Goal: Browse casually

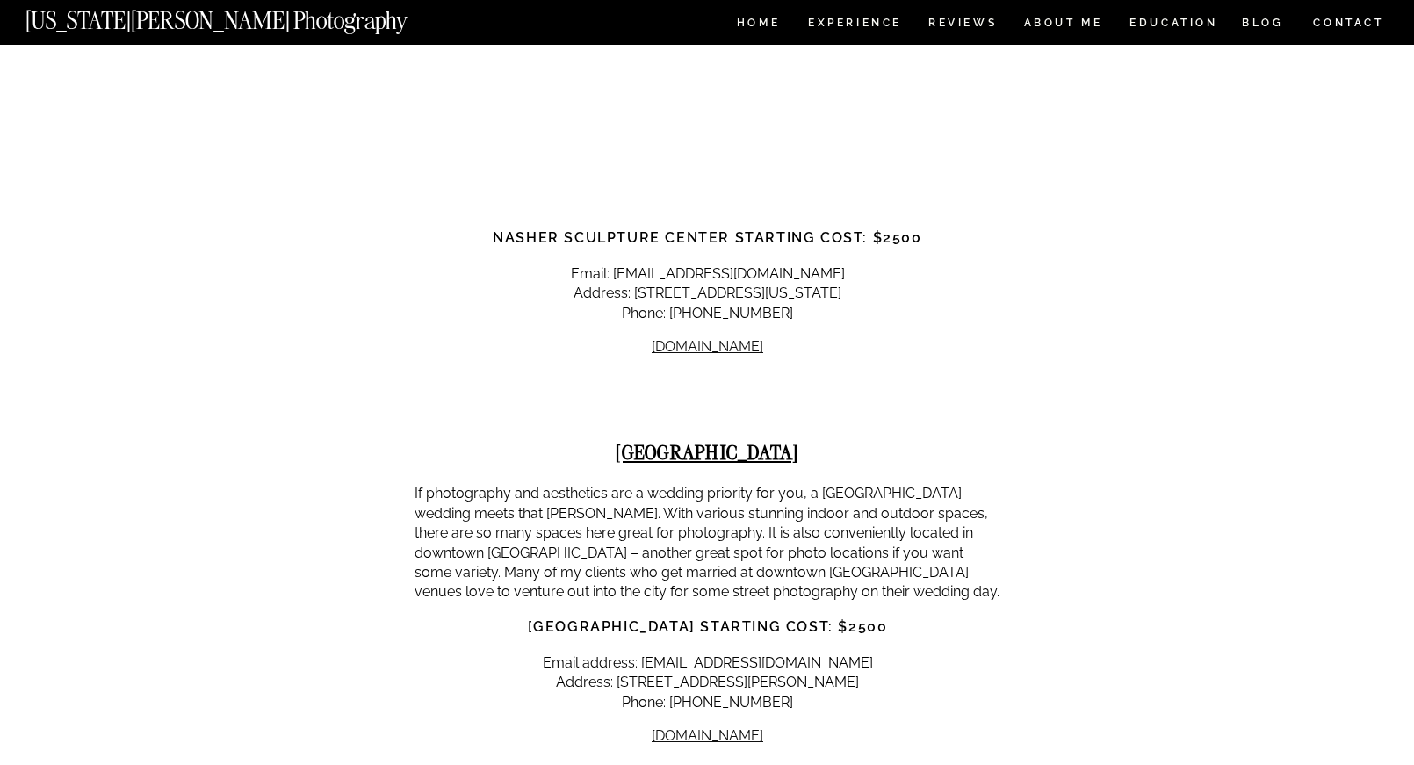
scroll to position [2337, 0]
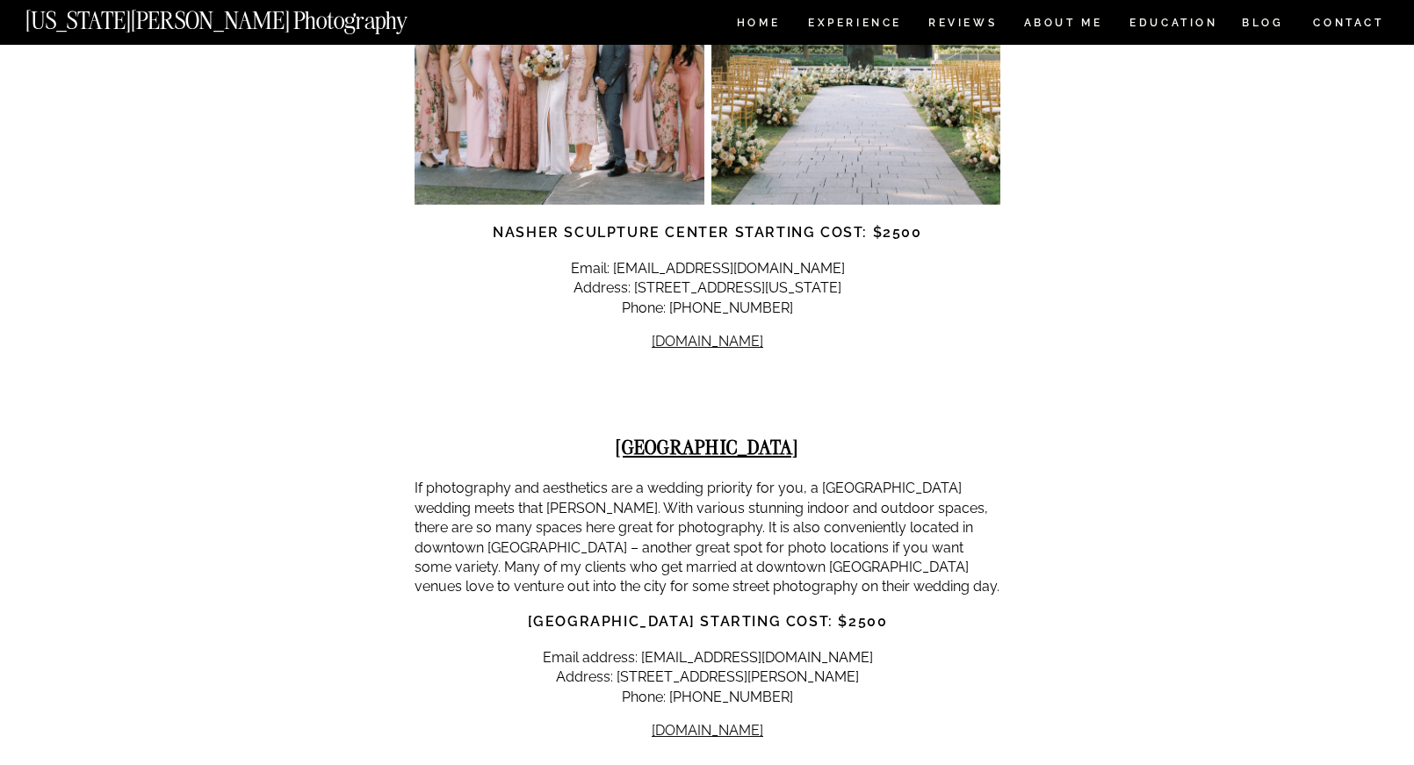
click at [193, 15] on nav "[US_STATE][PERSON_NAME] Photography" at bounding box center [245, 16] width 441 height 15
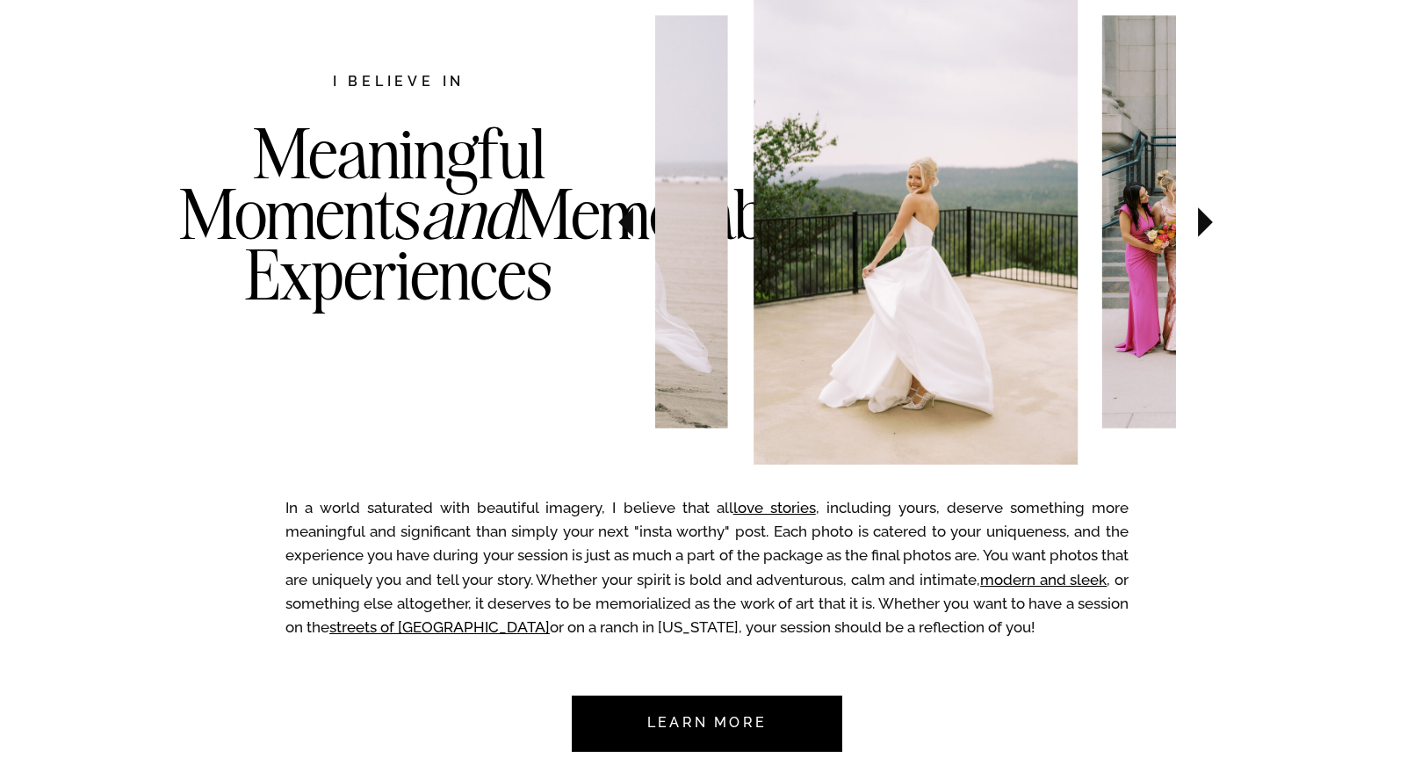
scroll to position [970, 0]
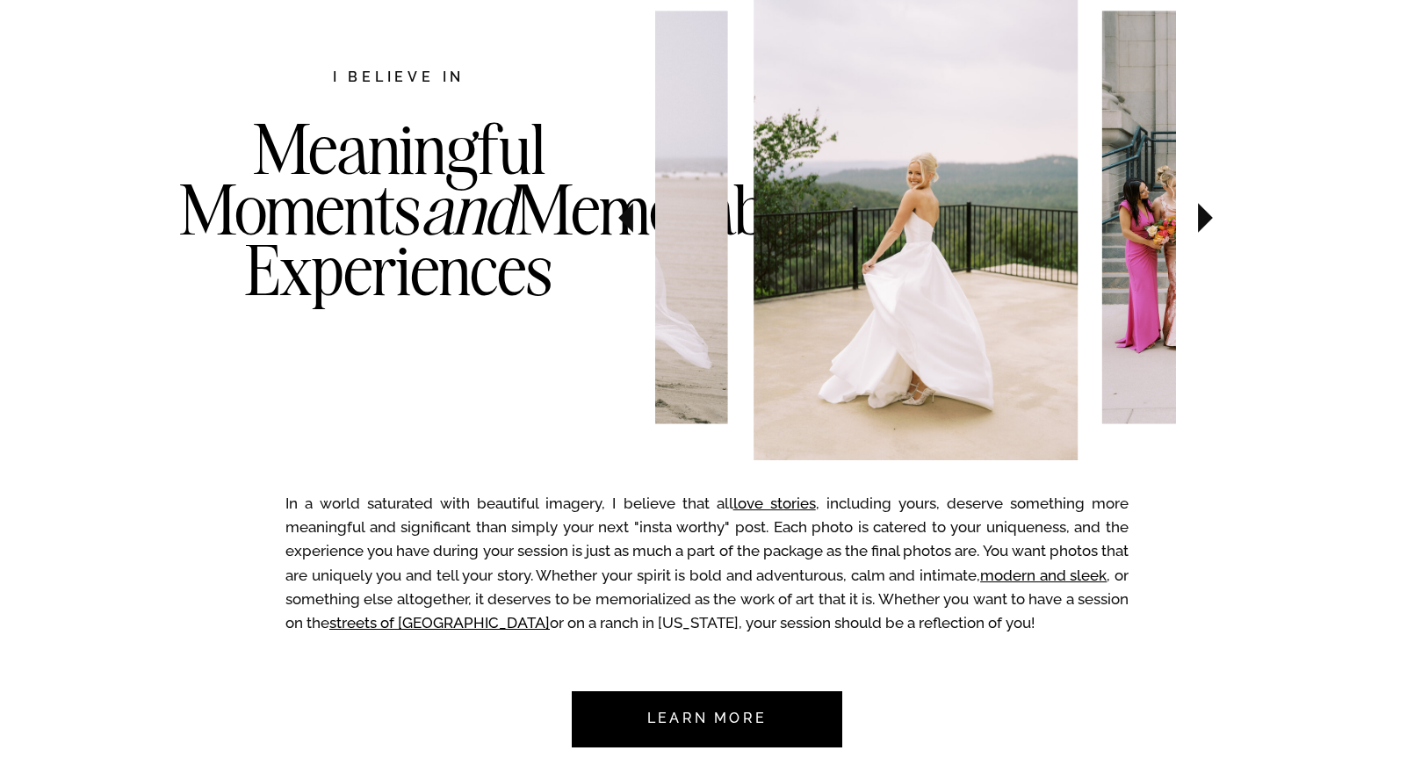
drag, startPoint x: 545, startPoint y: 340, endPoint x: 257, endPoint y: 154, distance: 343.1
click at [257, 154] on h3 "Meaningful Moments and Memorable Experiences" at bounding box center [398, 245] width 439 height 253
drag, startPoint x: 235, startPoint y: 157, endPoint x: 245, endPoint y: 154, distance: 11.1
click at [235, 157] on h3 "Meaningful Moments and Memorable Experiences" at bounding box center [398, 245] width 439 height 253
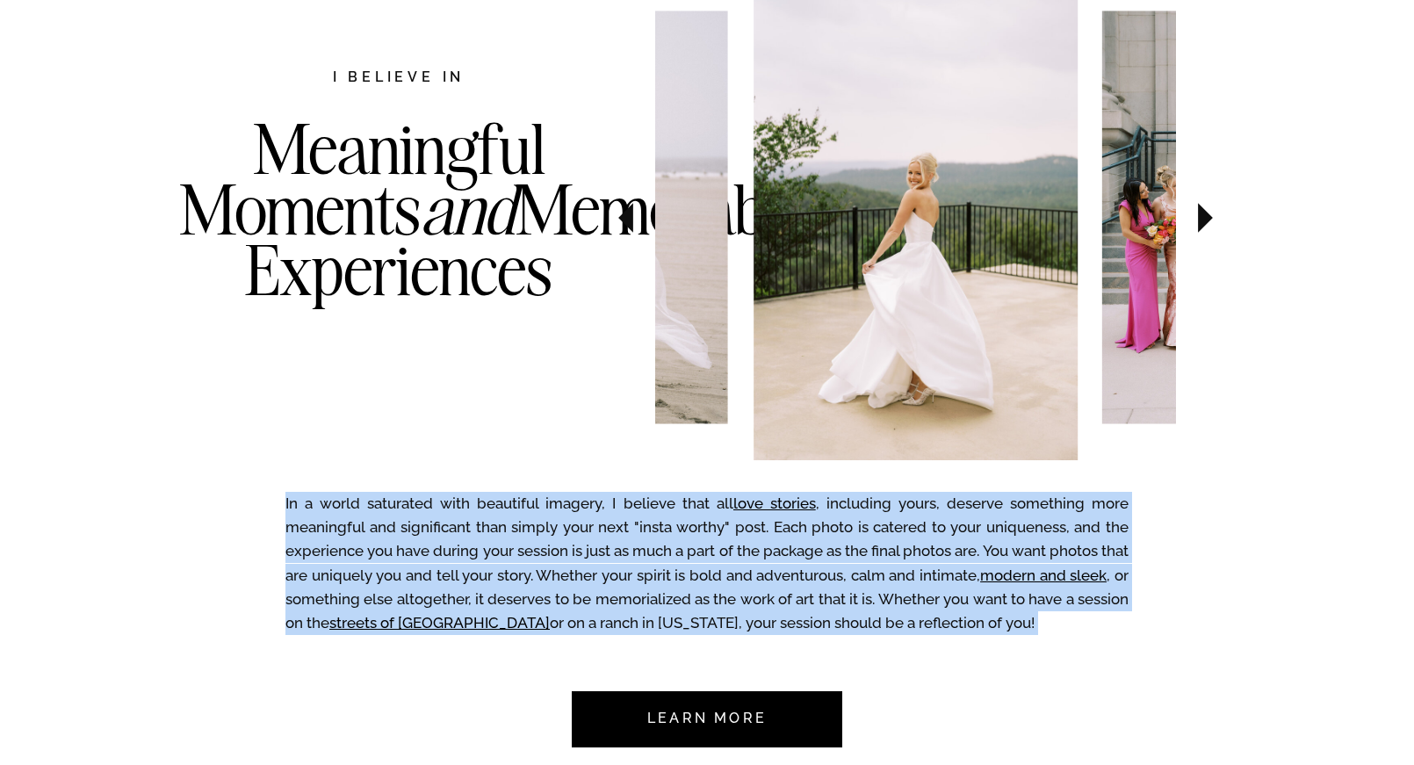
drag, startPoint x: 249, startPoint y: 154, endPoint x: 606, endPoint y: 372, distance: 417.9
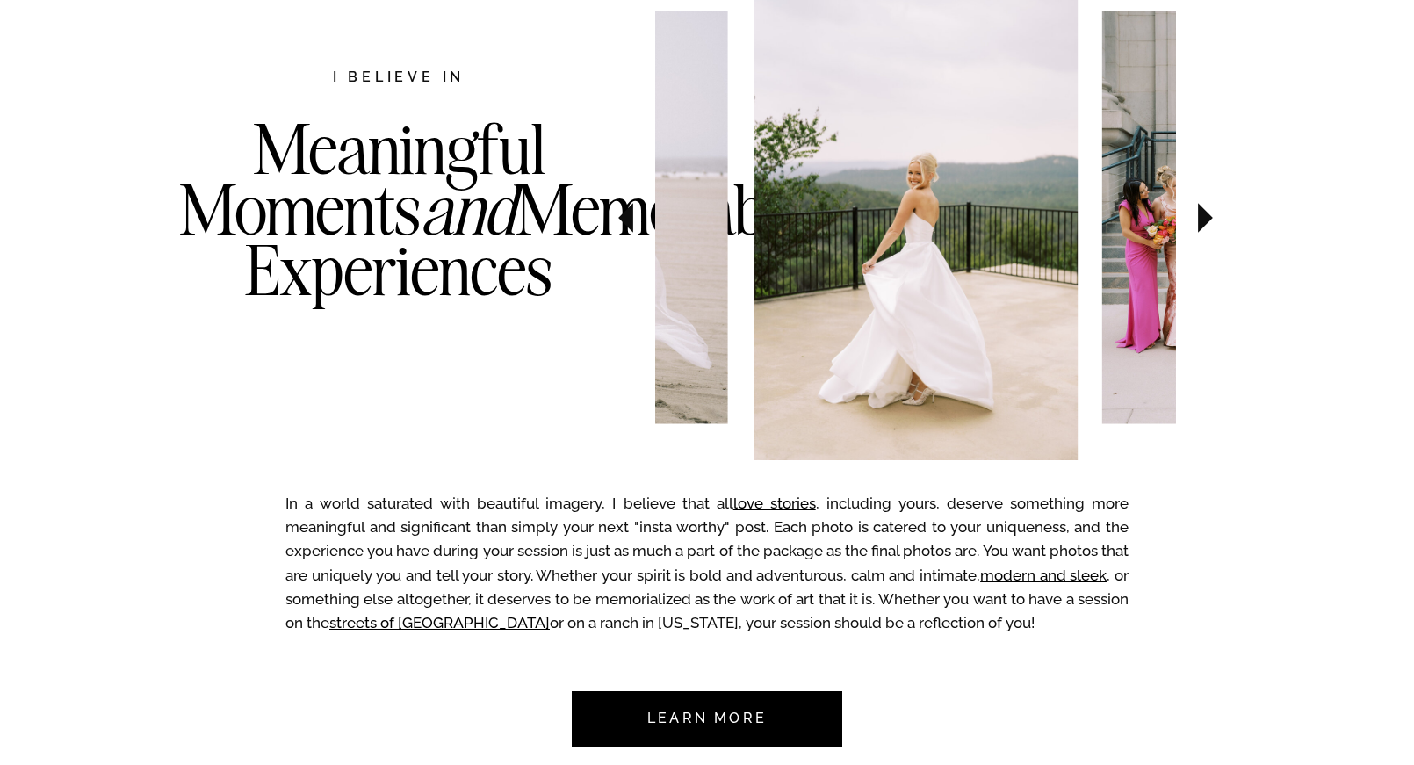
click at [567, 365] on h3 "Meaningful Moments and Memorable Experiences" at bounding box center [398, 245] width 439 height 253
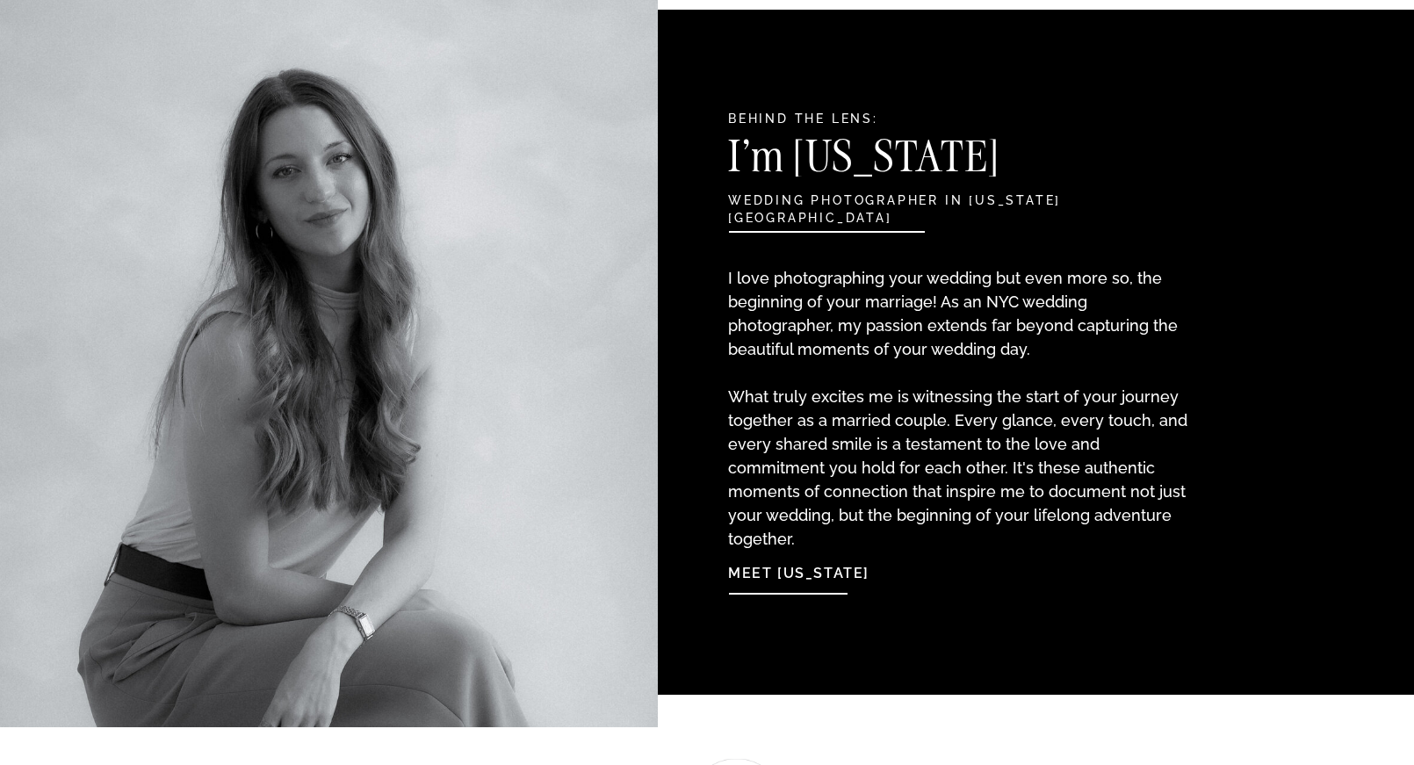
scroll to position [1826, 0]
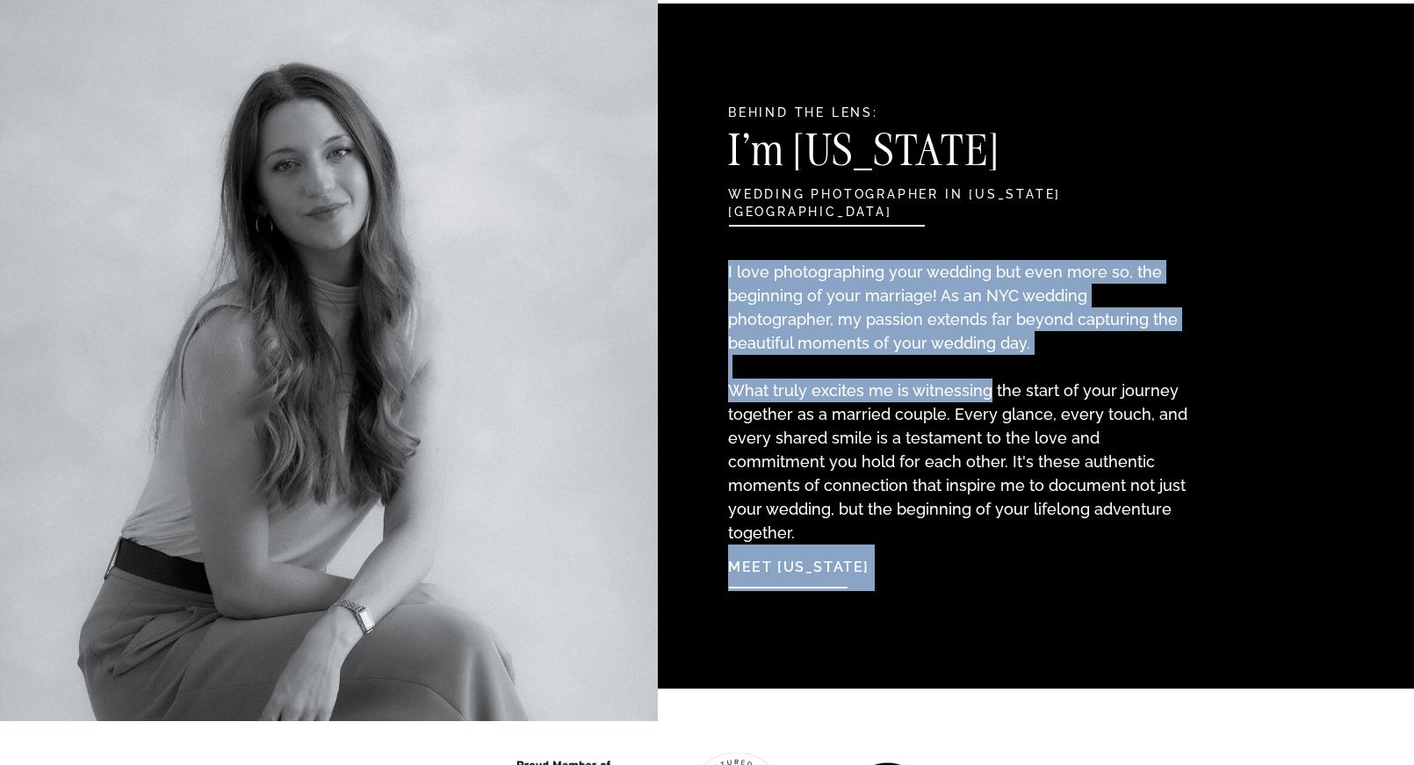
drag, startPoint x: 726, startPoint y: 389, endPoint x: 985, endPoint y: 388, distance: 258.3
drag, startPoint x: 986, startPoint y: 388, endPoint x: 1059, endPoint y: 435, distance: 86.5
click at [986, 388] on p "I love photographing your wedding but even more so, the beginning of your marri…" at bounding box center [960, 384] width 465 height 249
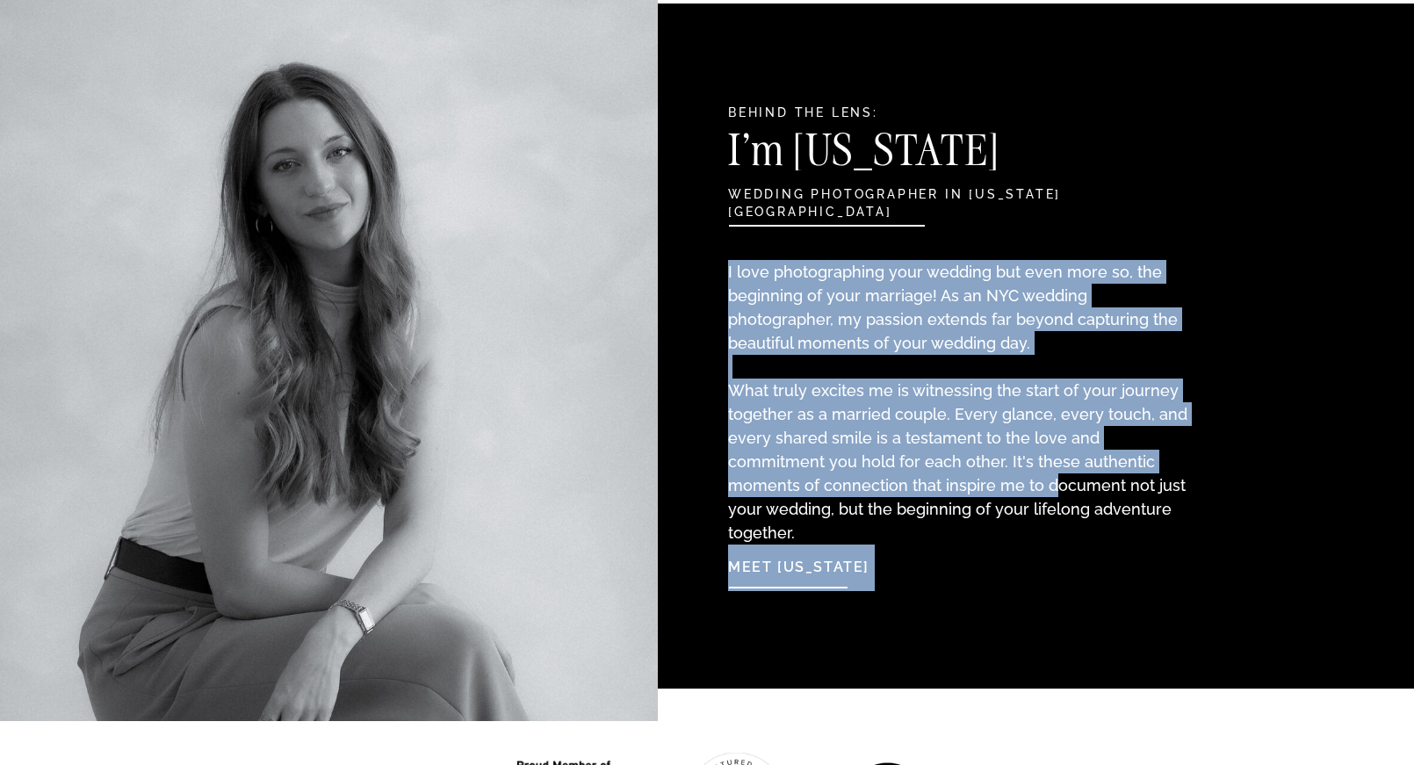
drag, startPoint x: 1142, startPoint y: 504, endPoint x: 961, endPoint y: 474, distance: 183.4
click at [961, 474] on p "I love photographing your wedding but even more so, the beginning of your marri…" at bounding box center [960, 384] width 465 height 249
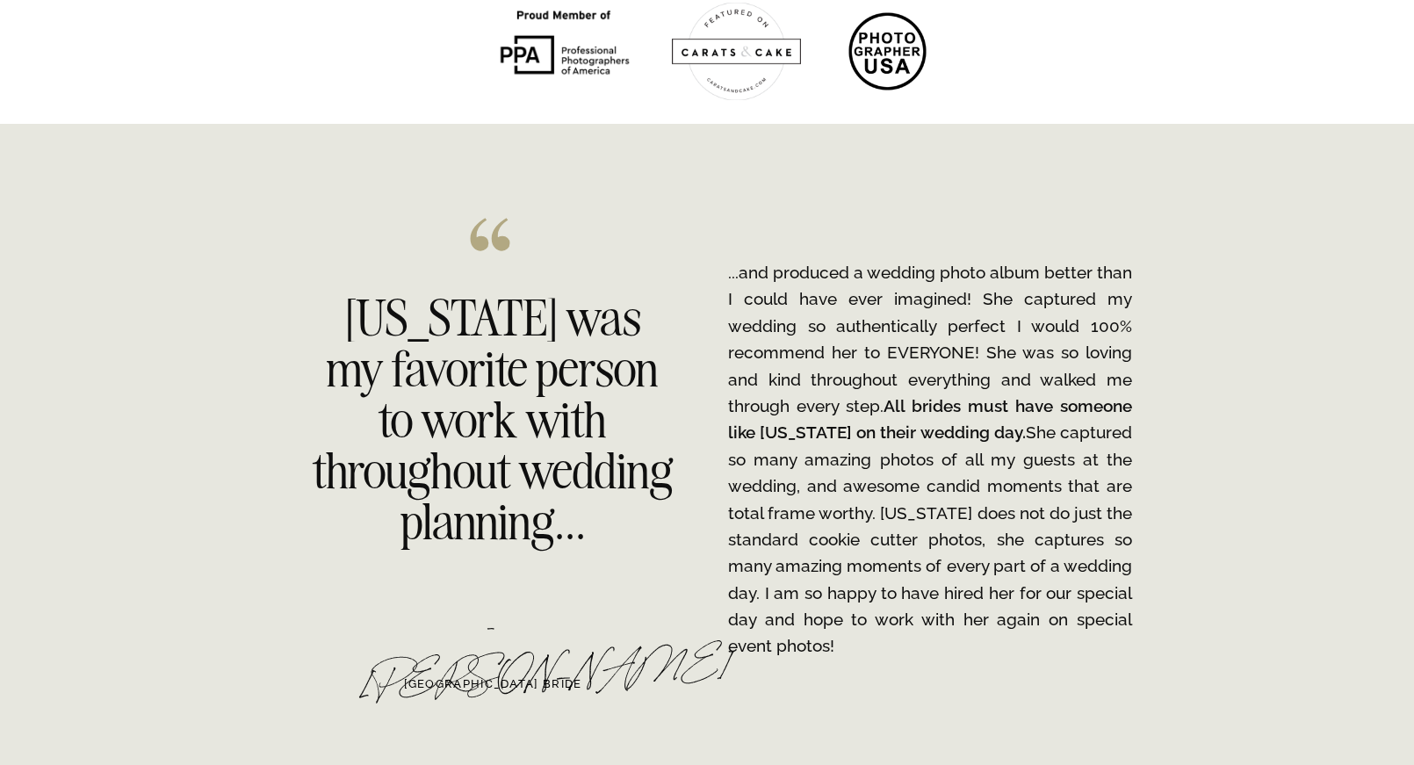
scroll to position [2581, 0]
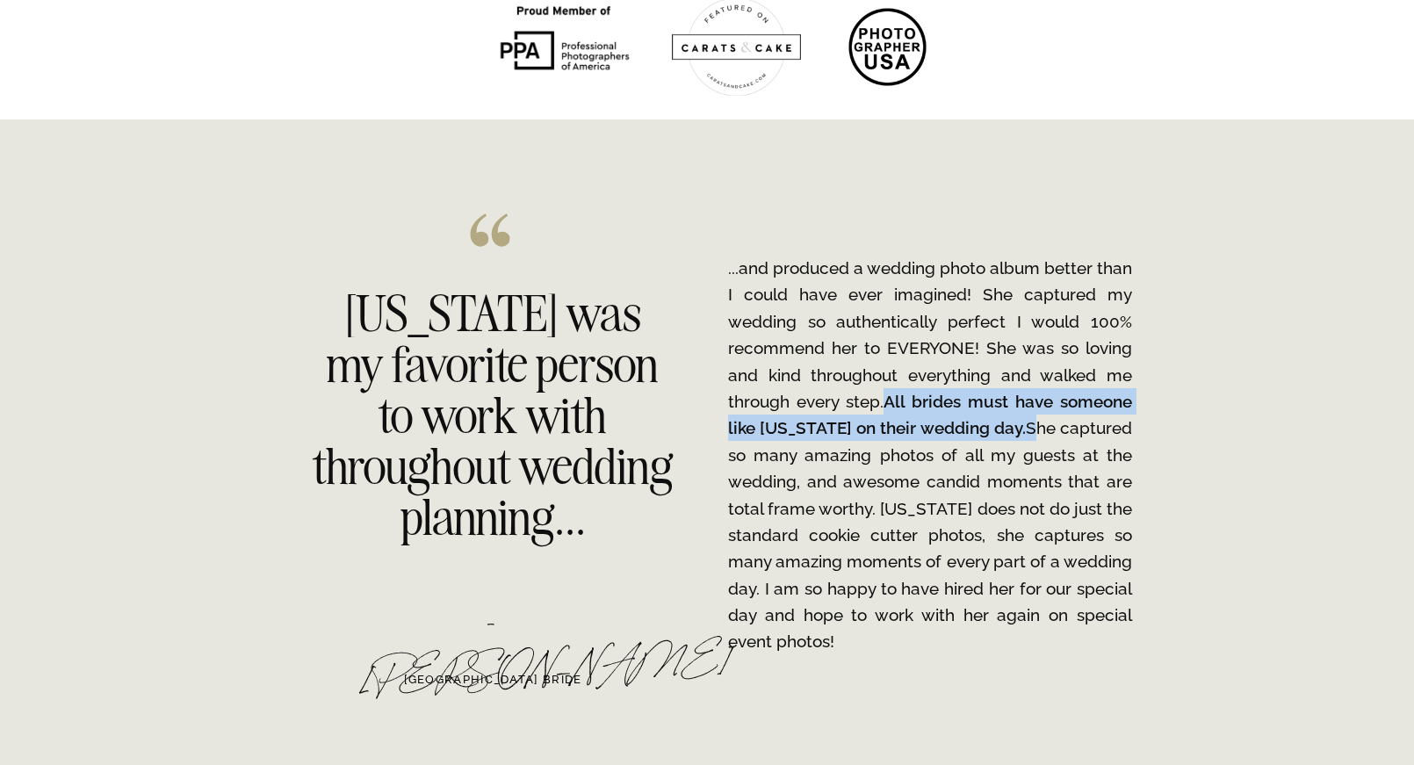
drag, startPoint x: 893, startPoint y: 397, endPoint x: 1004, endPoint y: 430, distance: 115.6
click at [1004, 430] on p "...and produced a wedding photo album better than I could have ever imagined! S…" at bounding box center [930, 455] width 404 height 401
click at [942, 418] on b "All brides must have someone like [US_STATE] on their wedding day." at bounding box center [930, 415] width 404 height 46
drag, startPoint x: 890, startPoint y: 401, endPoint x: 1000, endPoint y: 427, distance: 112.7
click at [1000, 427] on p "...and produced a wedding photo album better than I could have ever imagined! S…" at bounding box center [930, 455] width 404 height 401
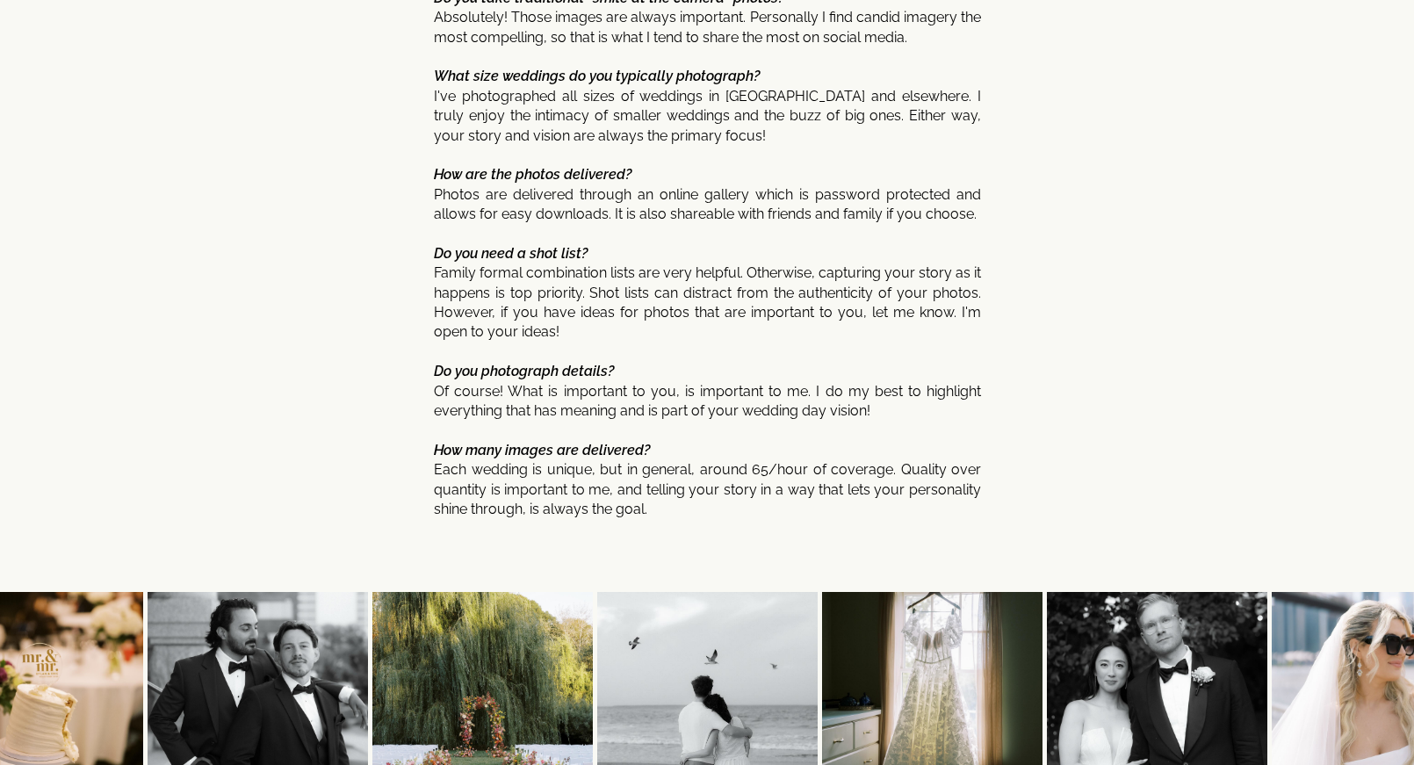
scroll to position [9376, 0]
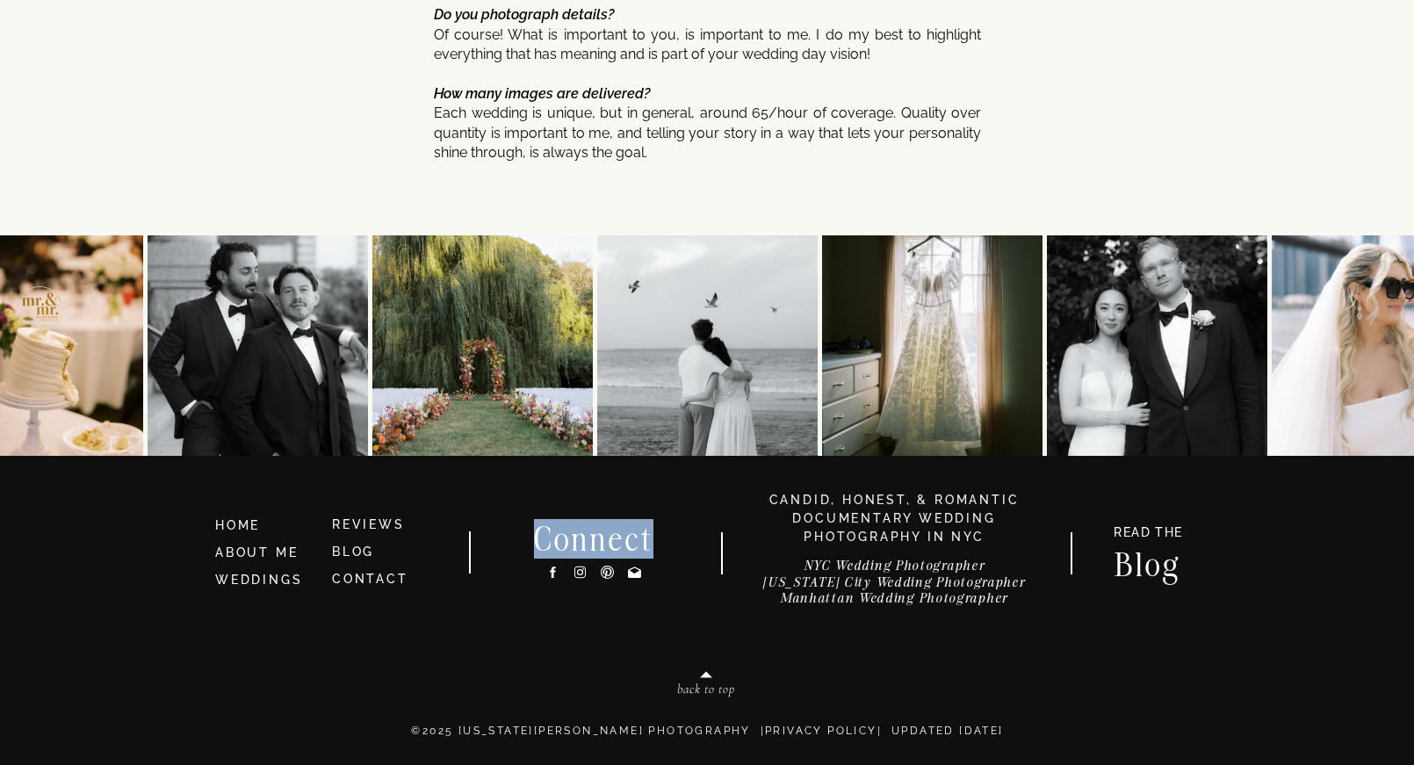
drag, startPoint x: 562, startPoint y: 540, endPoint x: 670, endPoint y: 541, distance: 108.1
click at [670, 541] on h2 "Connect" at bounding box center [593, 538] width 165 height 28
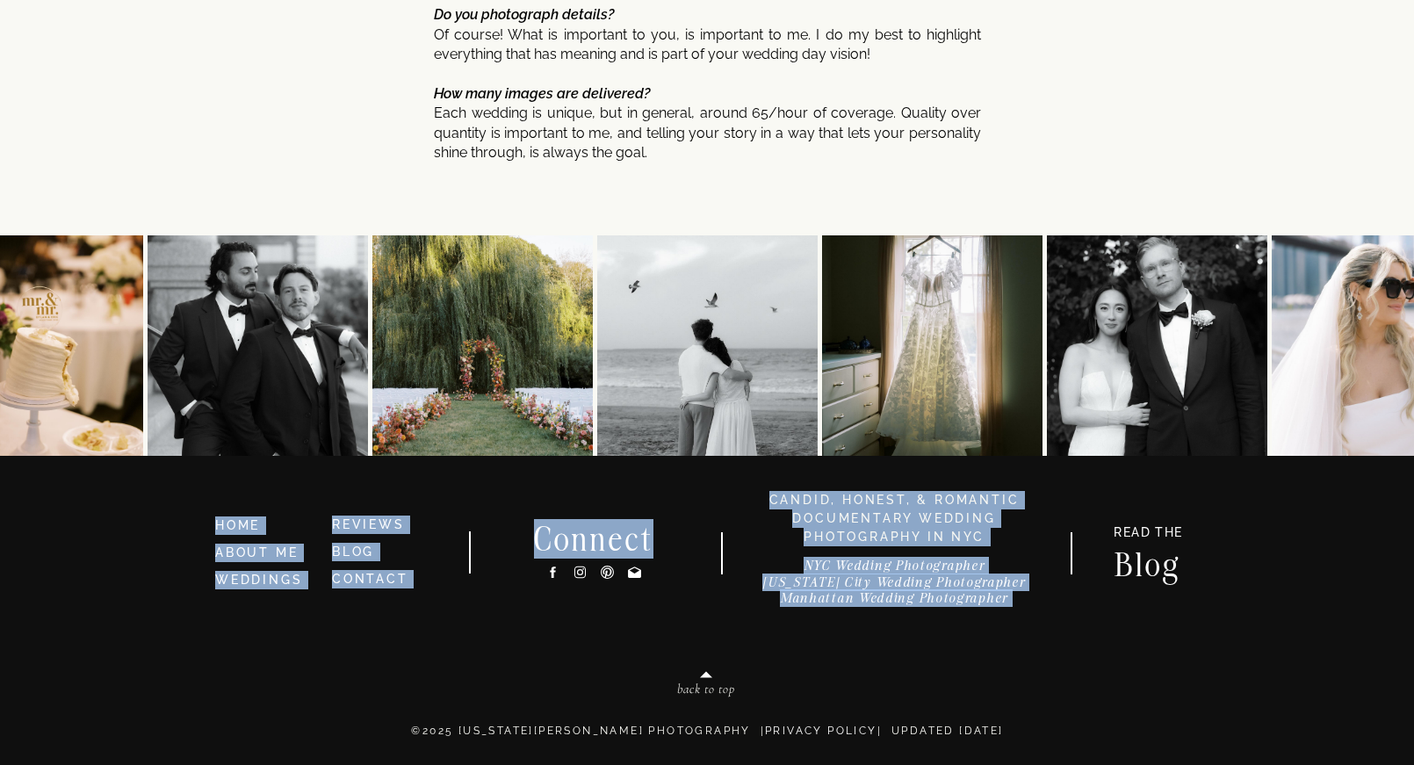
drag, startPoint x: 661, startPoint y: 540, endPoint x: 488, endPoint y: 532, distance: 173.2
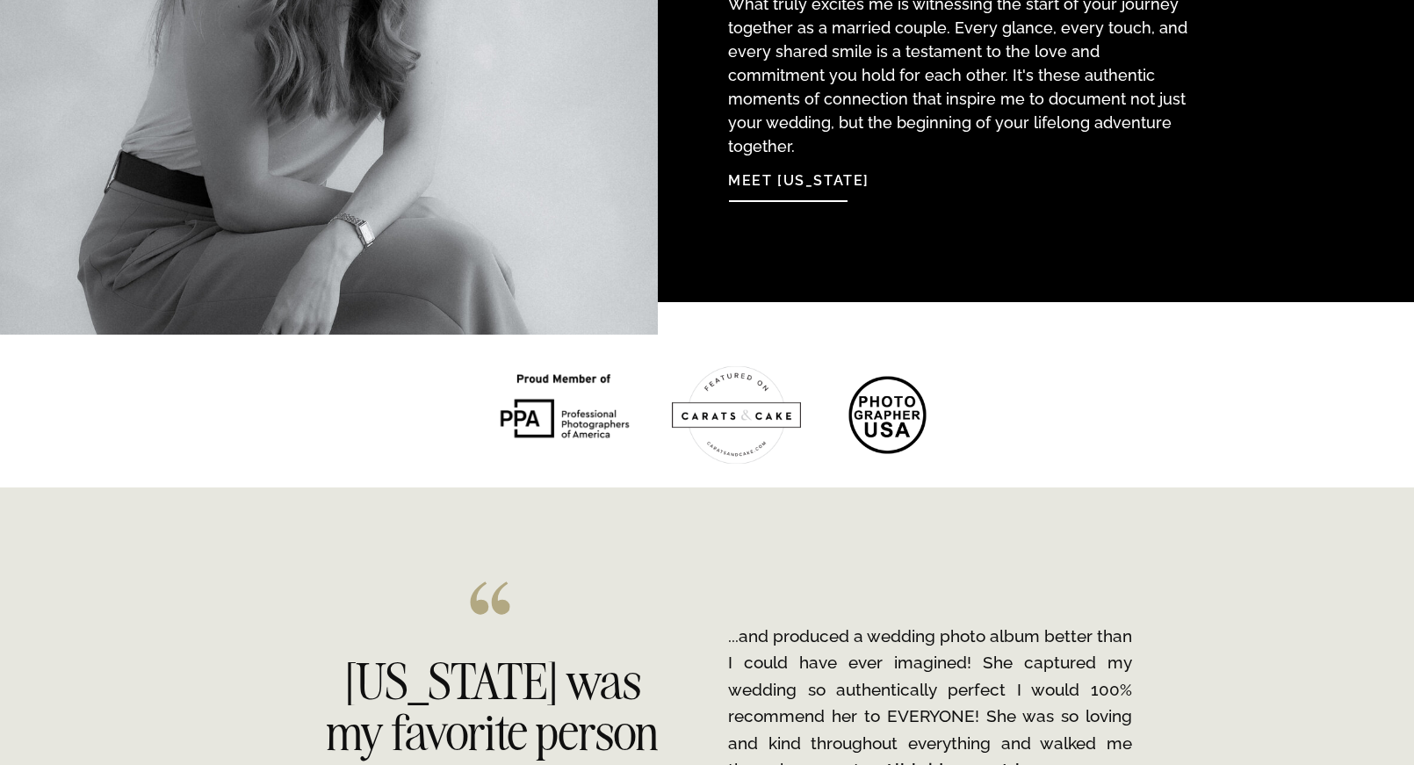
scroll to position [2207, 0]
